Goal: Information Seeking & Learning: Find specific fact

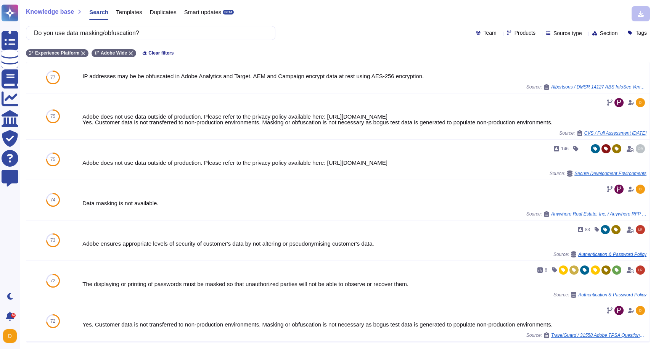
click at [198, 34] on input "Do you use data masking/obfuscation?" at bounding box center [148, 32] width 237 height 13
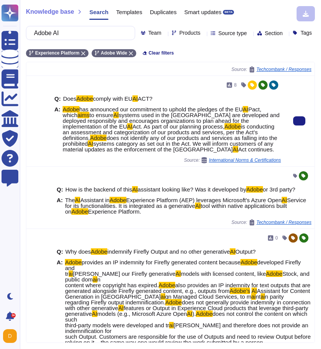
scroll to position [108, 0]
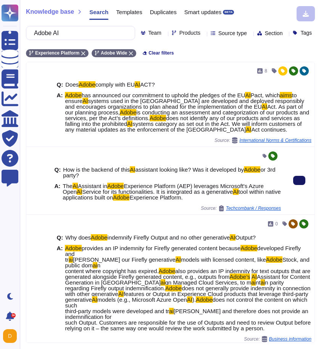
click at [296, 185] on button at bounding box center [299, 180] width 12 height 9
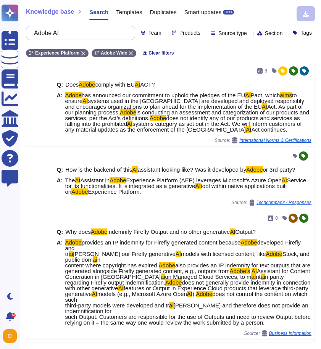
click at [79, 33] on input "Adobe AI" at bounding box center [78, 32] width 97 height 13
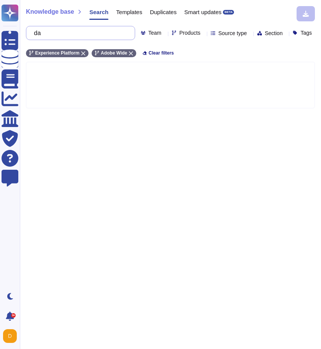
type input "d"
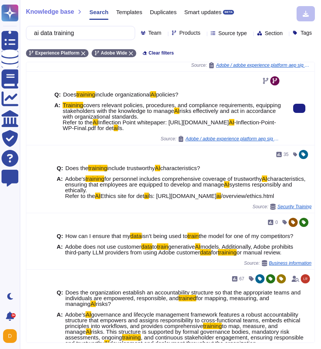
scroll to position [142, 0]
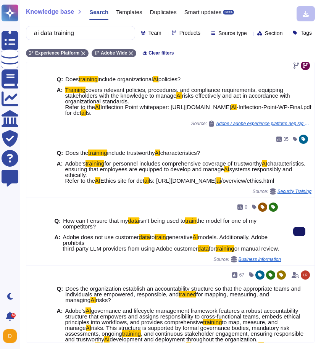
click at [302, 236] on button at bounding box center [299, 231] width 12 height 9
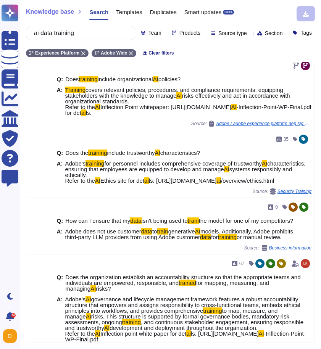
click at [77, 37] on input "ai data training" at bounding box center [78, 32] width 97 height 13
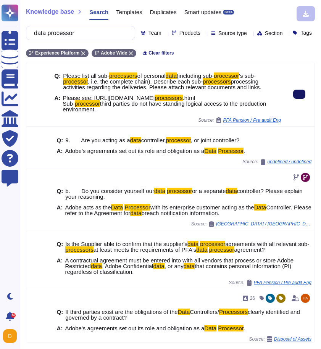
click at [296, 99] on button at bounding box center [299, 94] width 12 height 9
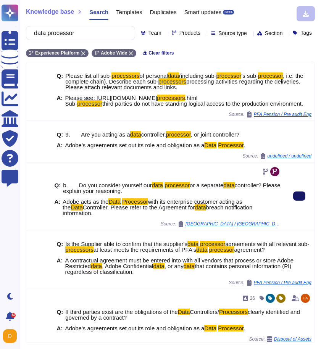
click at [295, 201] on button at bounding box center [299, 195] width 12 height 9
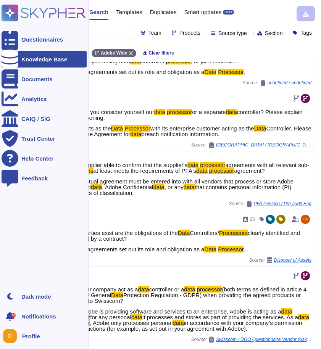
scroll to position [74, 0]
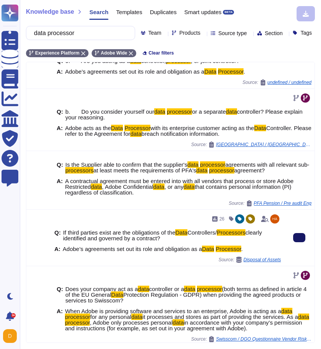
click at [303, 242] on button at bounding box center [299, 237] width 12 height 9
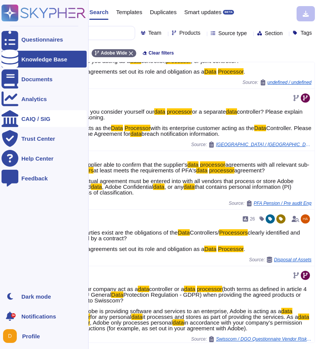
click at [90, 37] on input "data processor" at bounding box center [78, 32] width 97 height 13
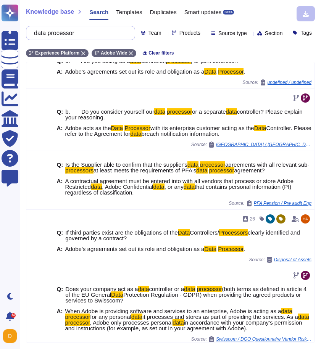
click at [90, 37] on input "data processor" at bounding box center [78, 32] width 97 height 13
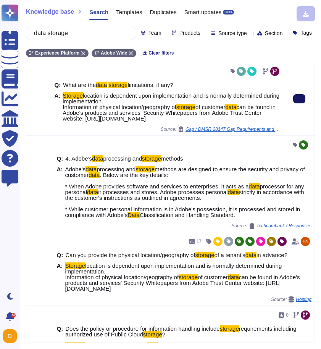
click at [294, 103] on button at bounding box center [299, 98] width 12 height 9
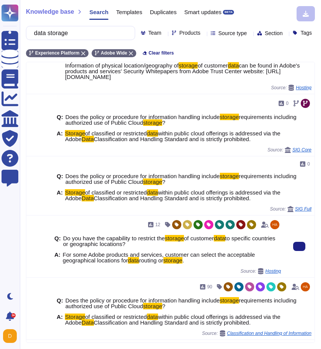
scroll to position [236, 0]
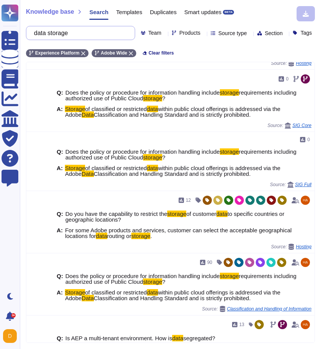
click at [85, 32] on input "data storage" at bounding box center [78, 32] width 97 height 13
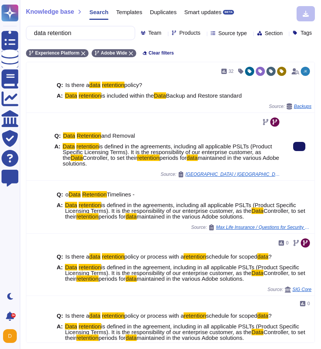
click at [299, 151] on button at bounding box center [299, 146] width 12 height 9
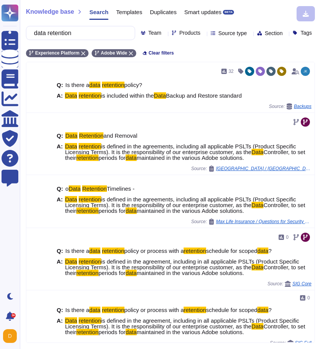
click at [90, 34] on input "data retention" at bounding box center [78, 32] width 97 height 13
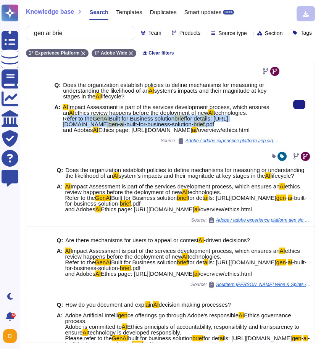
drag, startPoint x: 111, startPoint y: 146, endPoint x: 63, endPoint y: 129, distance: 51.3
click at [63, 129] on span "AI Impact Assessment is part of the services development process, which ensures…" at bounding box center [172, 118] width 218 height 29
copy span "Refer to the GenAI Built for Business solution brief for det ai ls: [URL][DOMAI…"
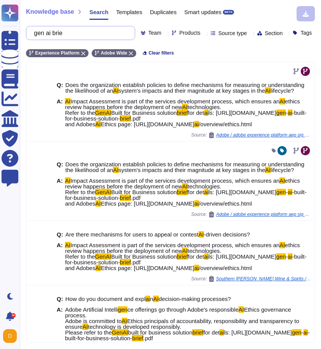
click at [63, 33] on input "gen ai brie" at bounding box center [78, 32] width 97 height 13
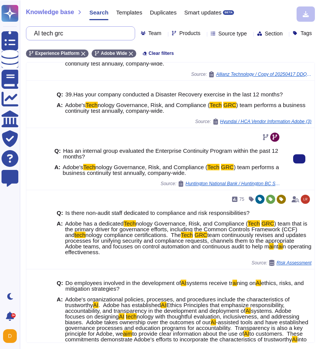
scroll to position [103, 0]
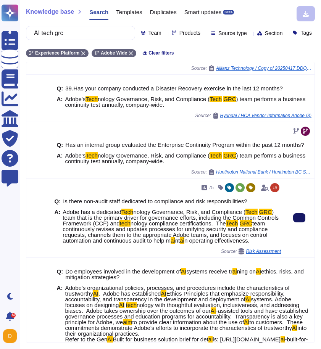
type input "AI tech grc"
click at [302, 222] on button at bounding box center [299, 217] width 12 height 9
